Goal: Information Seeking & Learning: Learn about a topic

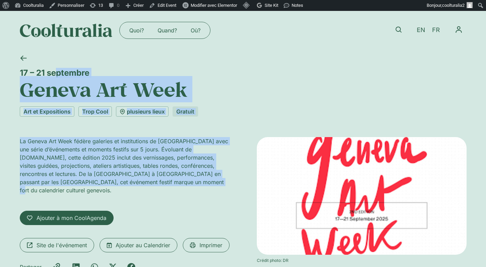
drag, startPoint x: 19, startPoint y: 69, endPoint x: 184, endPoint y: 183, distance: 200.7
click at [184, 183] on div "17 – 21 septembre Geneva Art Week Art et Expositions Trop Cool plusieurs lieux …" at bounding box center [243, 175] width 486 height 251
copy div "17 – 21 septembre Geneva Art Week Art et Expositions Trop Cool plusieurs lieux …"
click at [186, 97] on h1 "Geneva Art Week" at bounding box center [243, 89] width 447 height 23
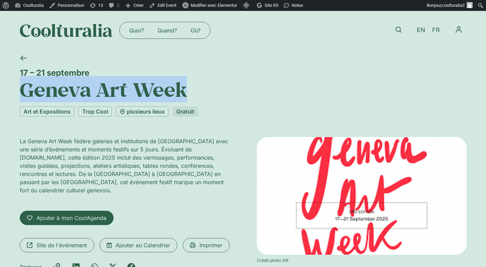
drag, startPoint x: 196, startPoint y: 94, endPoint x: 26, endPoint y: 90, distance: 169.6
click at [26, 90] on h1 "Geneva Art Week" at bounding box center [243, 89] width 447 height 23
copy h1 "Geneva Art Week"
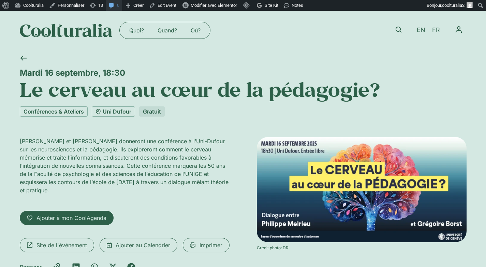
drag, startPoint x: 273, startPoint y: 191, endPoint x: 117, endPoint y: 5, distance: 242.7
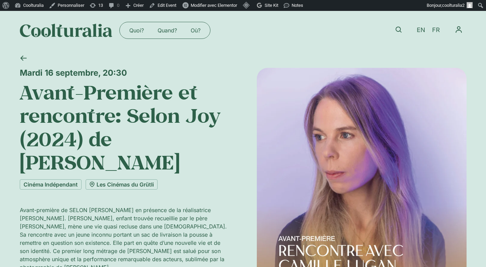
drag, startPoint x: 0, startPoint y: 0, endPoint x: 363, endPoint y: 216, distance: 422.5
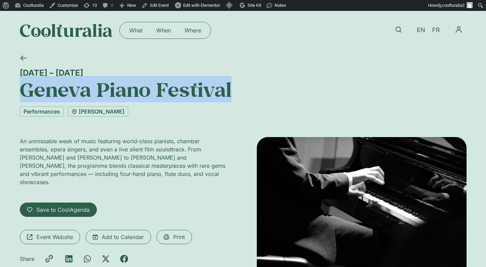
drag, startPoint x: 240, startPoint y: 94, endPoint x: 24, endPoint y: 85, distance: 216.8
click at [24, 85] on h1 "Geneva Piano Festival" at bounding box center [243, 89] width 447 height 23
copy h1 "Geneva Piano Festival"
drag, startPoint x: 105, startPoint y: 70, endPoint x: 6, endPoint y: 77, distance: 99.5
click at [6, 77] on div "17 – 21 September Geneva Piano Festival Performances Victoria Hall An unmissabl…" at bounding box center [243, 180] width 486 height 261
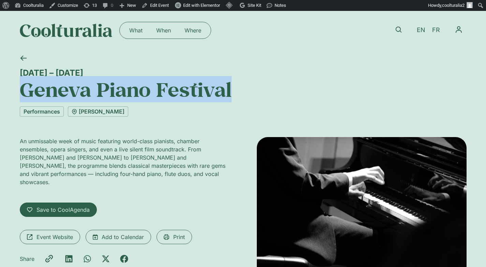
copy div "17 – 21 September"
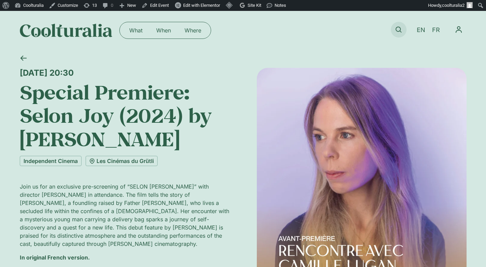
click at [404, 29] on link at bounding box center [399, 30] width 16 height 16
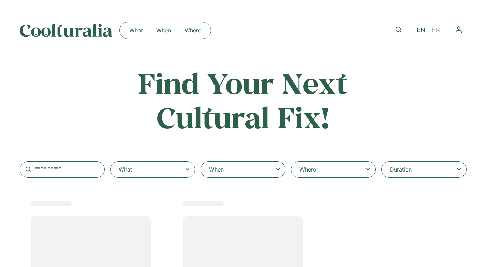
select select
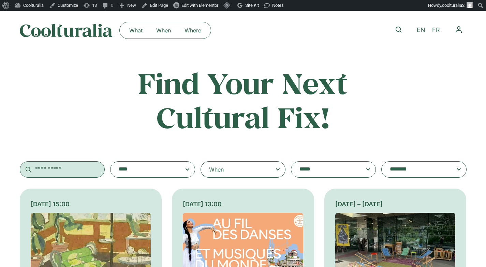
click at [66, 173] on input "text" at bounding box center [62, 169] width 85 height 16
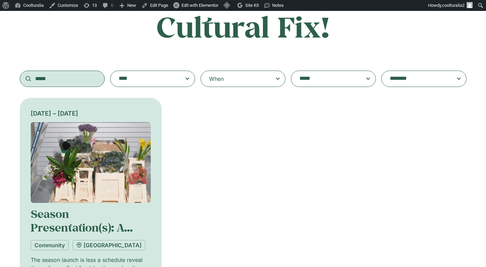
scroll to position [95, 0]
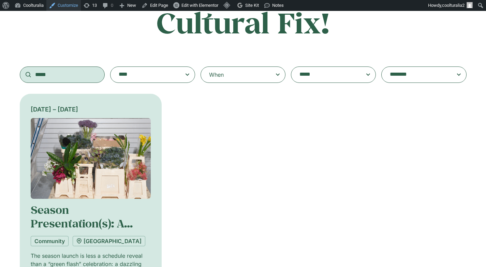
type input "*****"
